Goal: Information Seeking & Learning: Learn about a topic

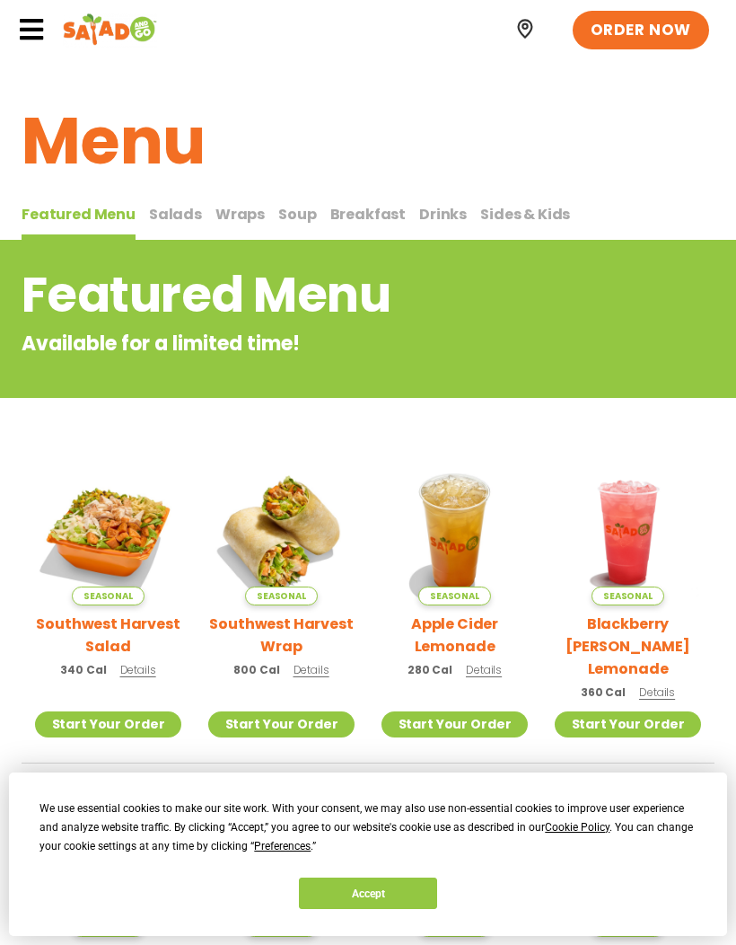
click at [343, 206] on span "Breakfast" at bounding box center [368, 214] width 76 height 21
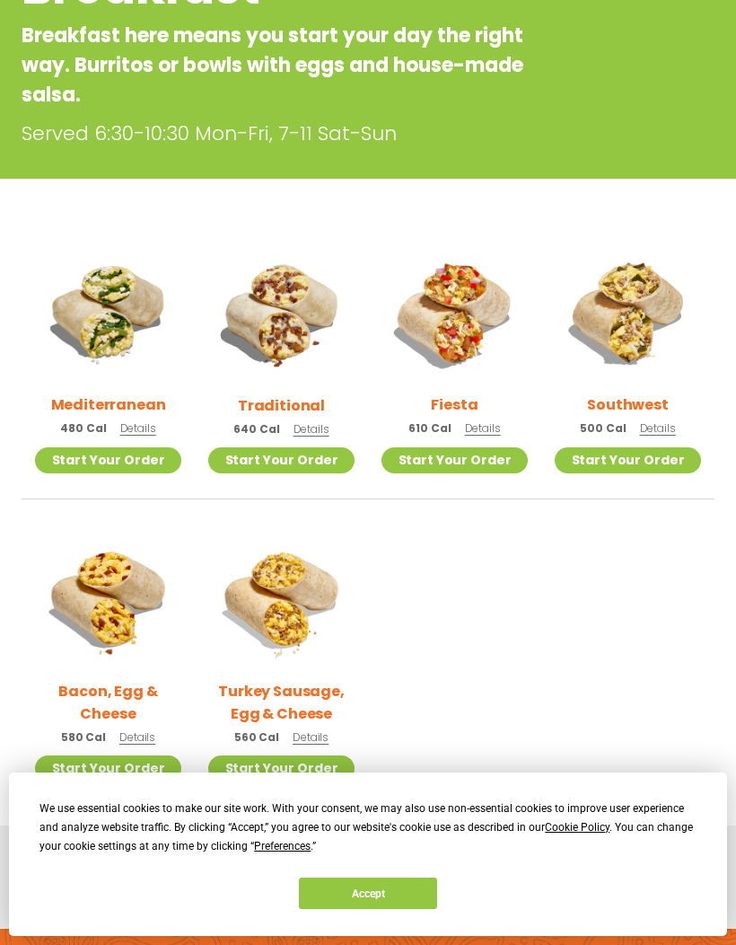
scroll to position [305, 0]
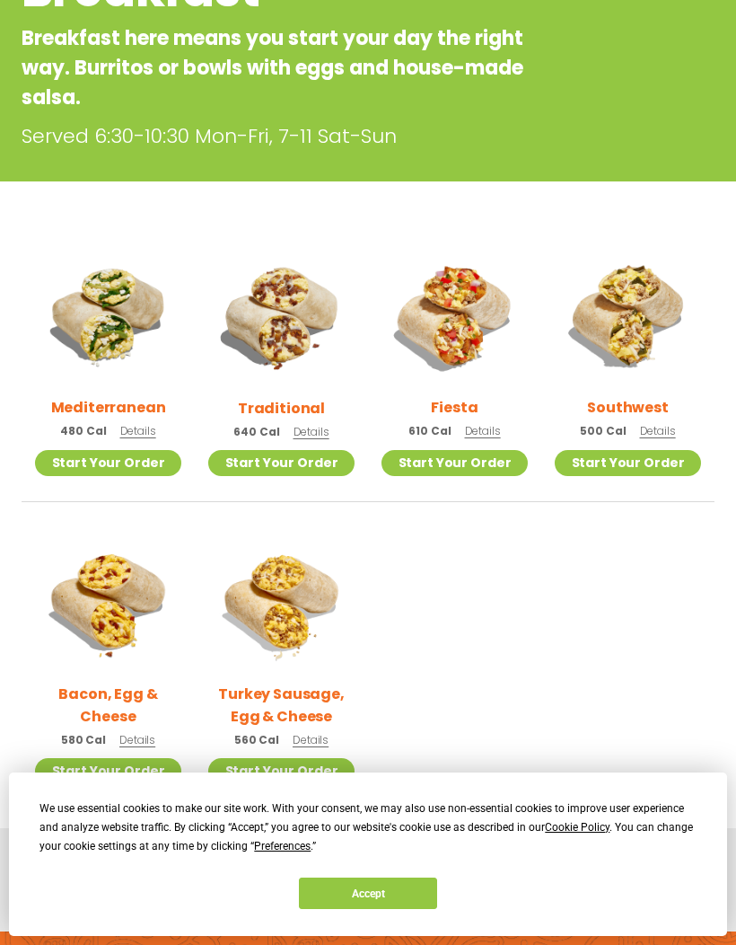
click at [630, 321] on img at bounding box center [628, 315] width 146 height 146
click at [449, 333] on img at bounding box center [455, 315] width 146 height 146
click at [312, 450] on link "Start Your Order" at bounding box center [281, 463] width 146 height 26
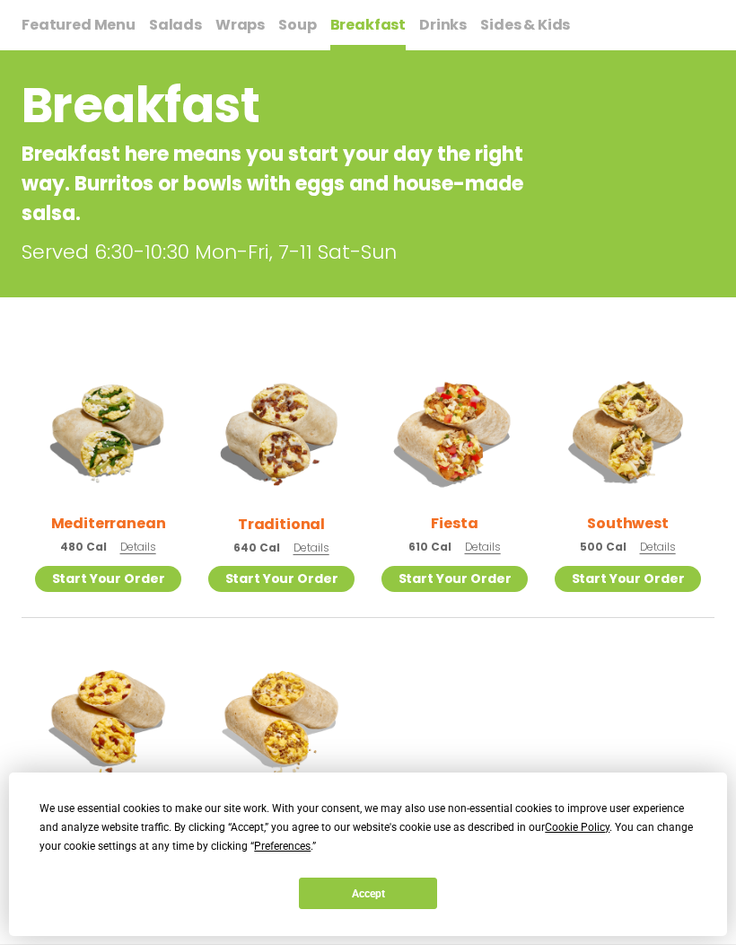
scroll to position [175, 0]
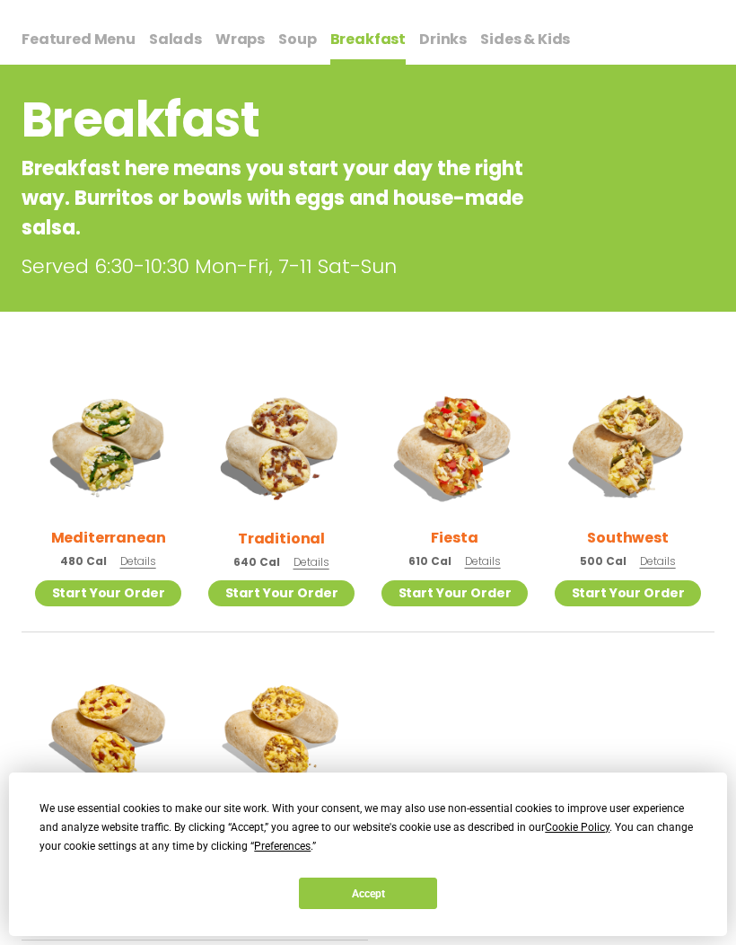
click at [296, 517] on img at bounding box center [281, 446] width 146 height 146
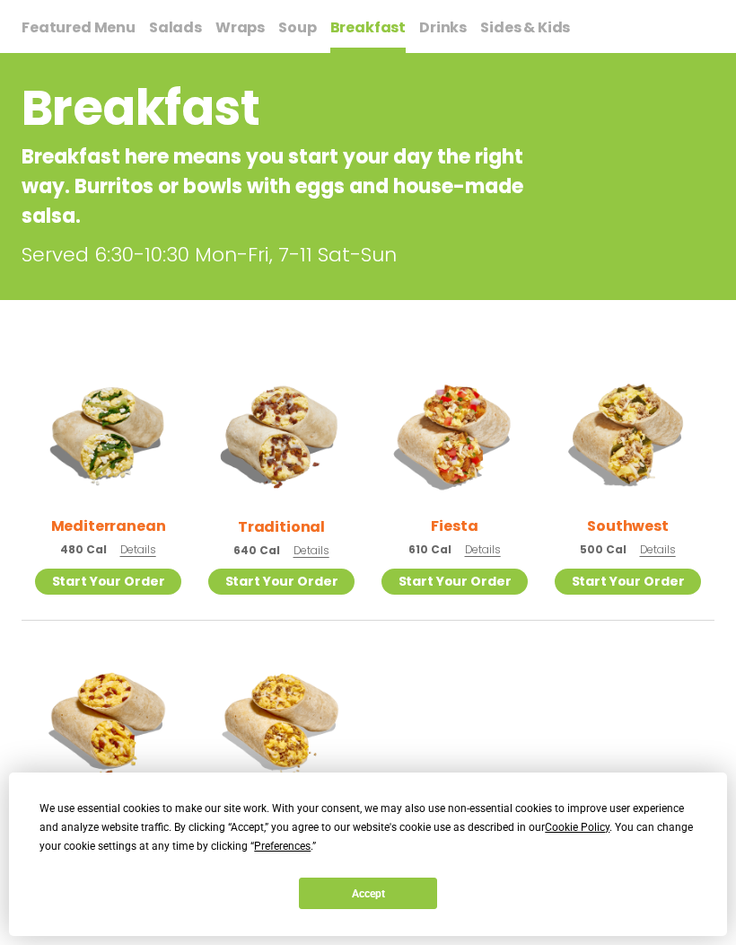
scroll to position [189, 0]
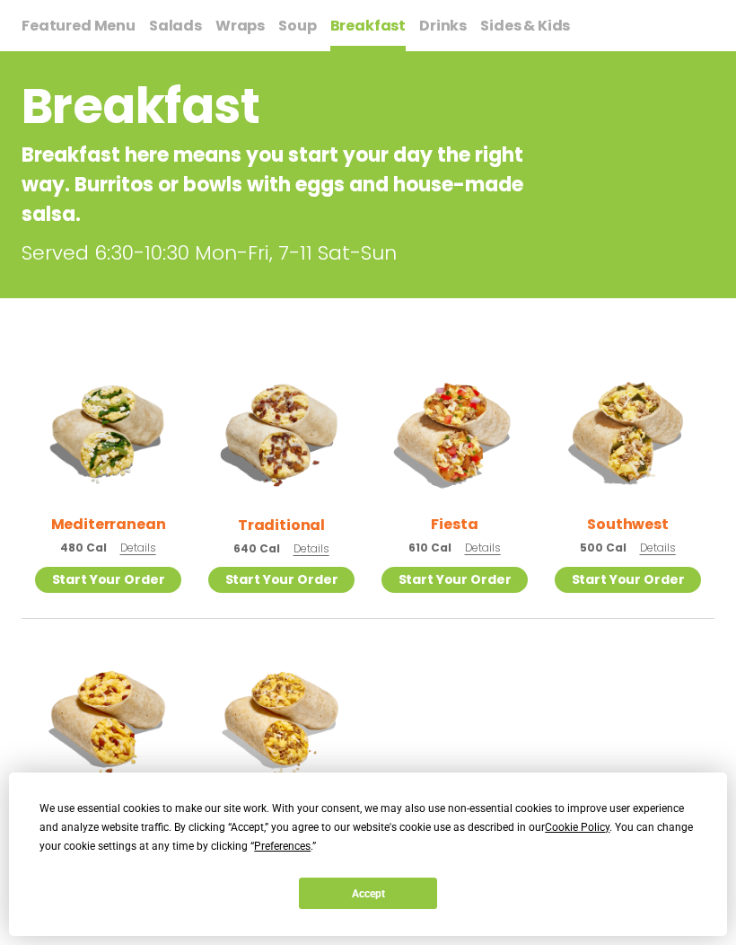
click at [128, 725] on img at bounding box center [108, 719] width 146 height 146
click at [305, 497] on img at bounding box center [281, 432] width 146 height 146
click at [160, 27] on span "Salads" at bounding box center [175, 25] width 53 height 21
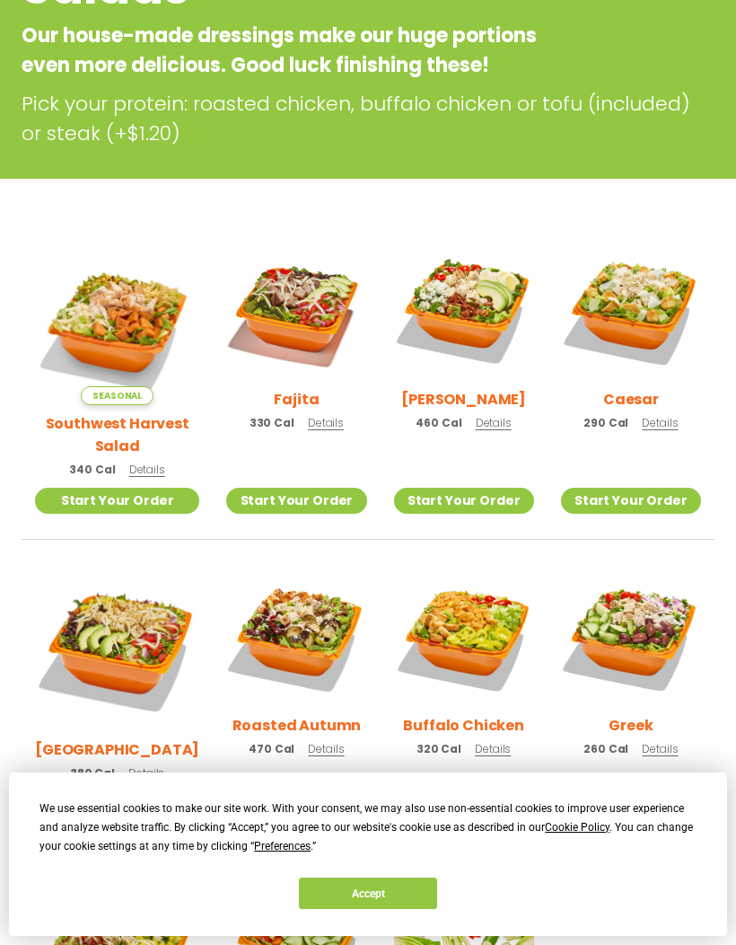
scroll to position [312, 0]
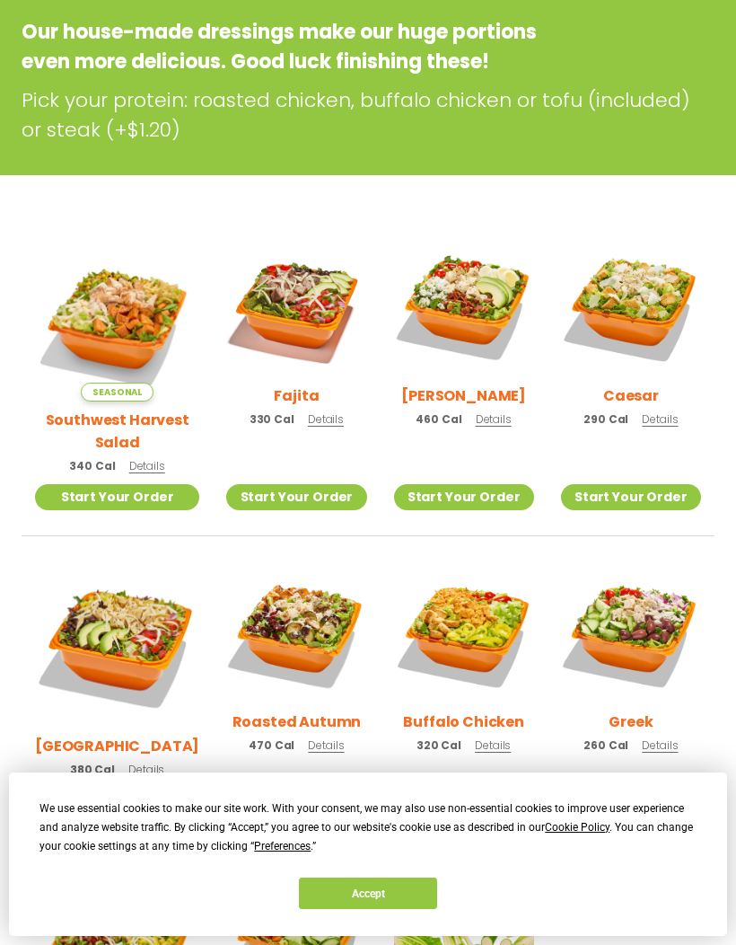
click at [304, 606] on img at bounding box center [296, 633] width 140 height 140
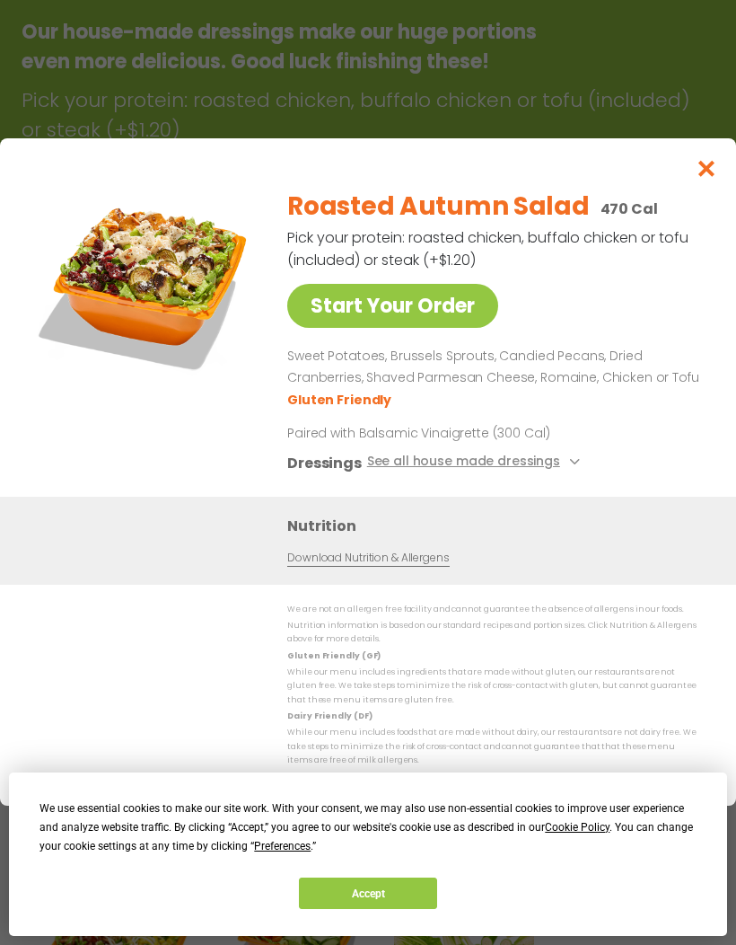
click at [699, 469] on div "Start Your Order Roasted Autumn Salad 470 Cal Pick your protein: roasted chicke…" at bounding box center [368, 335] width 664 height 322
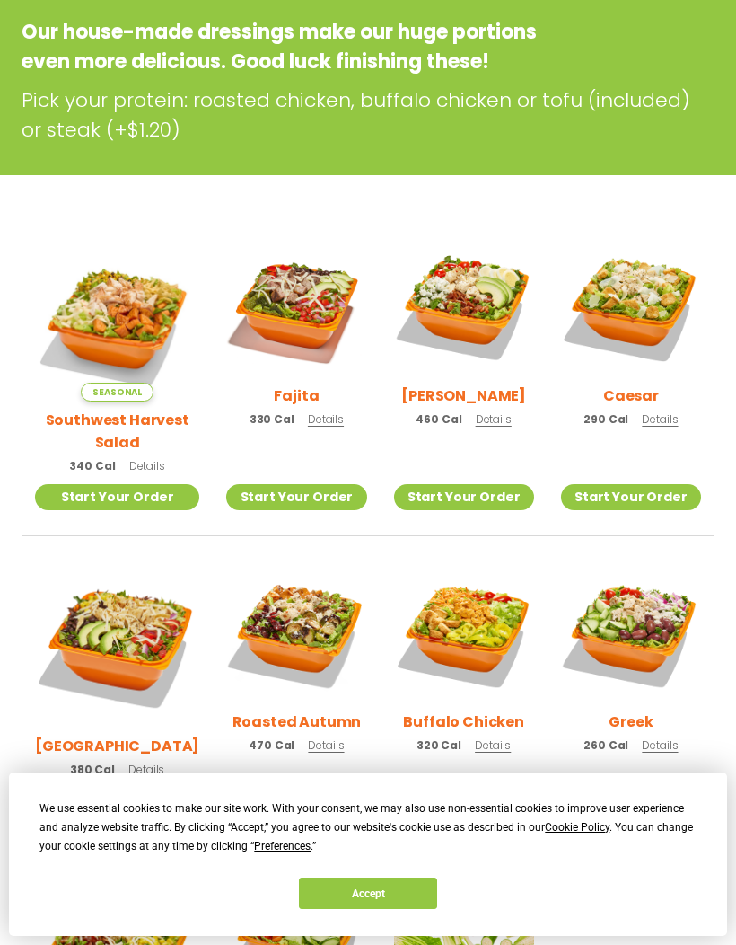
click at [292, 613] on img at bounding box center [296, 633] width 140 height 140
click at [156, 409] on h2 "Southwest Harvest Salad" at bounding box center [117, 431] width 164 height 45
click at [487, 628] on img at bounding box center [464, 633] width 140 height 140
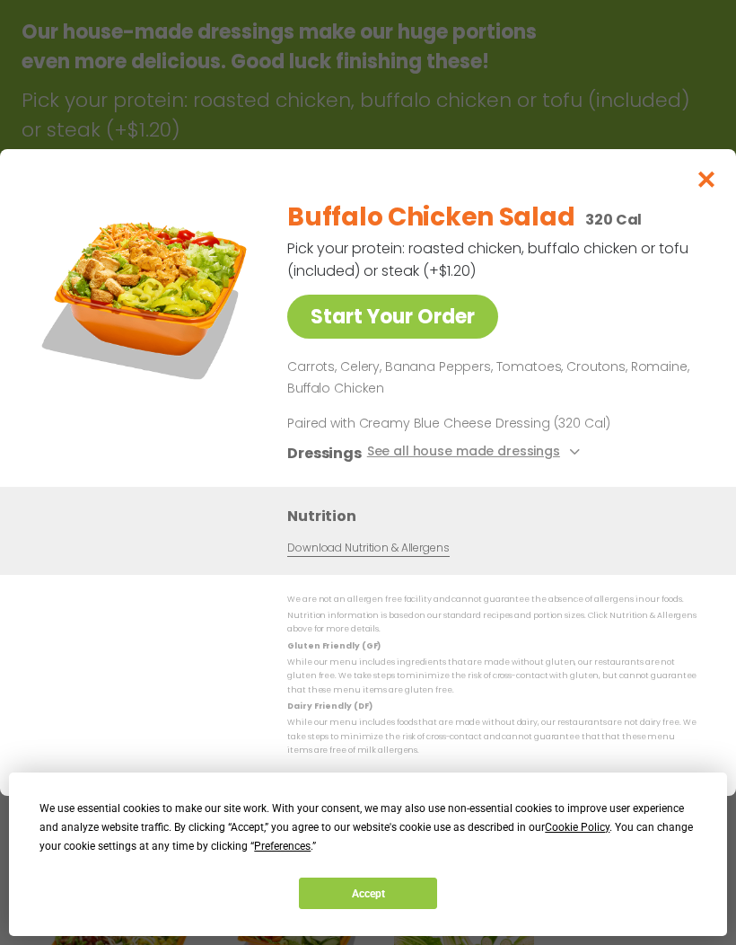
scroll to position [317, 0]
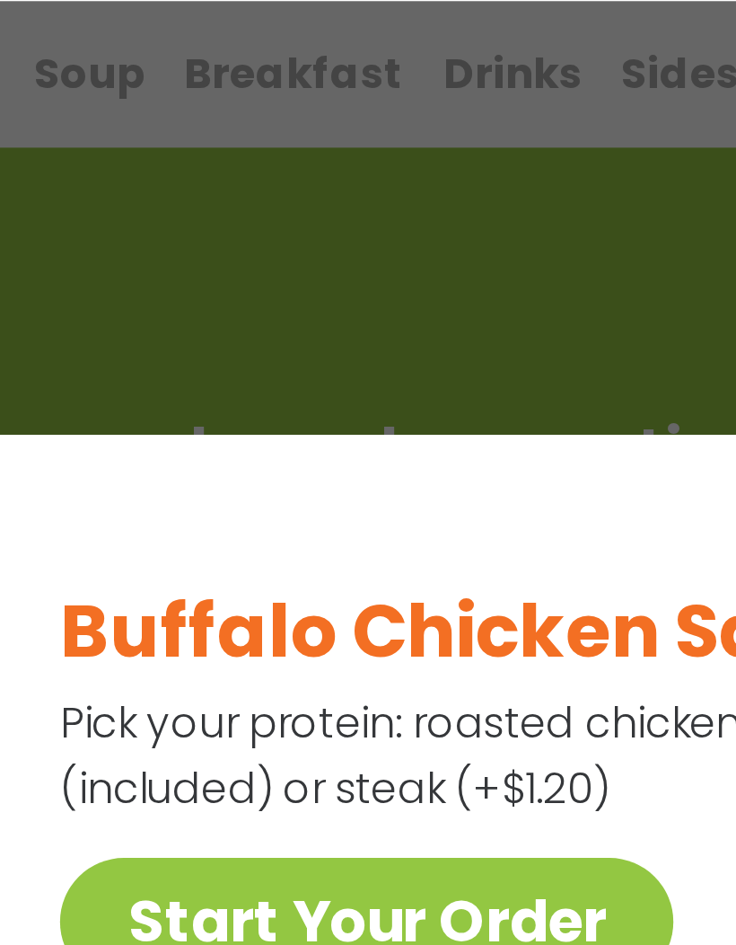
scroll to position [252, 0]
